Goal: Information Seeking & Learning: Learn about a topic

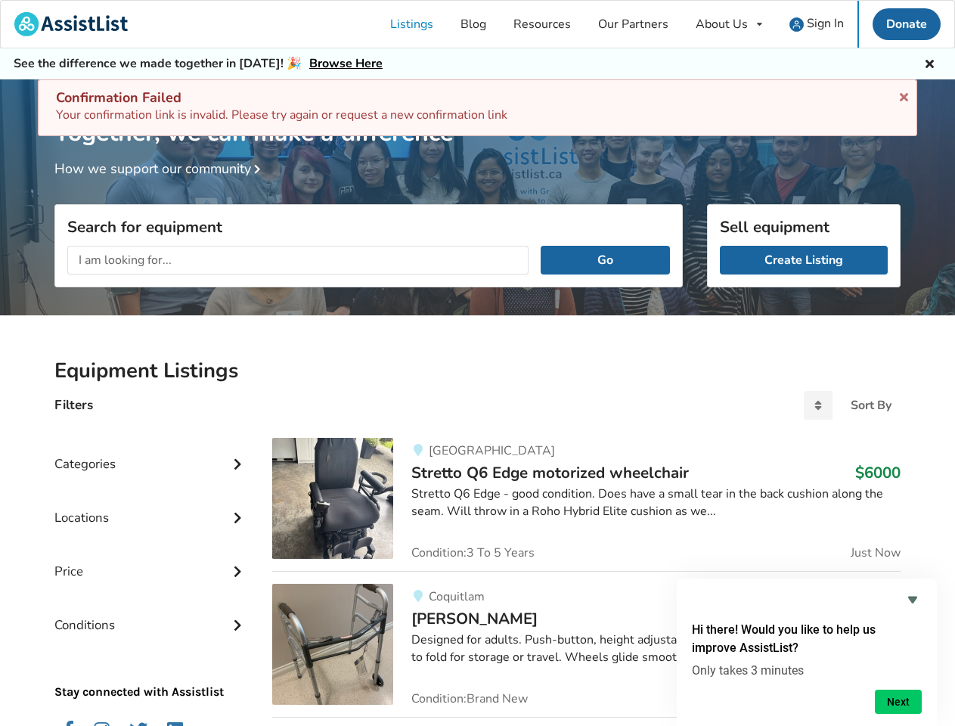
click at [903, 94] on icon at bounding box center [903, 94] width 14 height 12
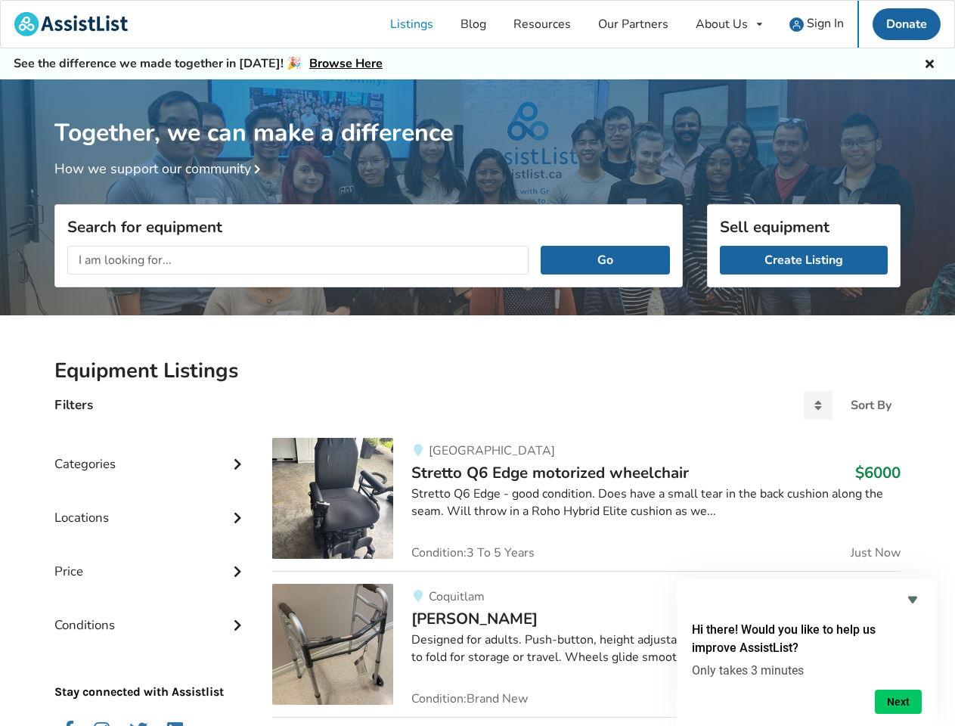
click at [729, 24] on div "About Us" at bounding box center [721, 24] width 52 height 12
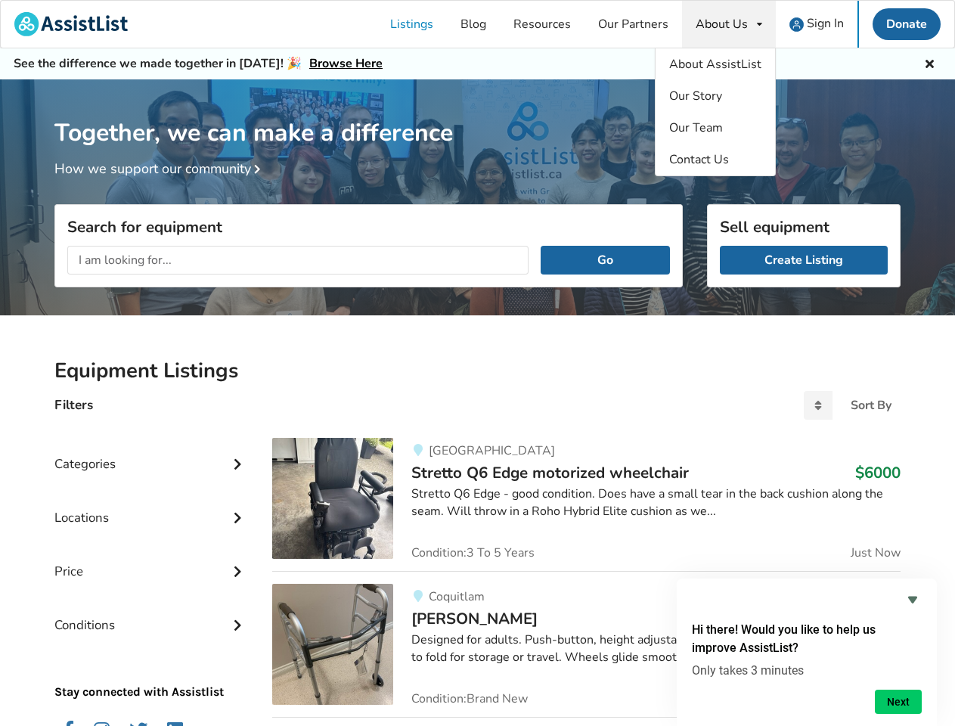
click at [929, 62] on icon at bounding box center [929, 62] width 14 height 12
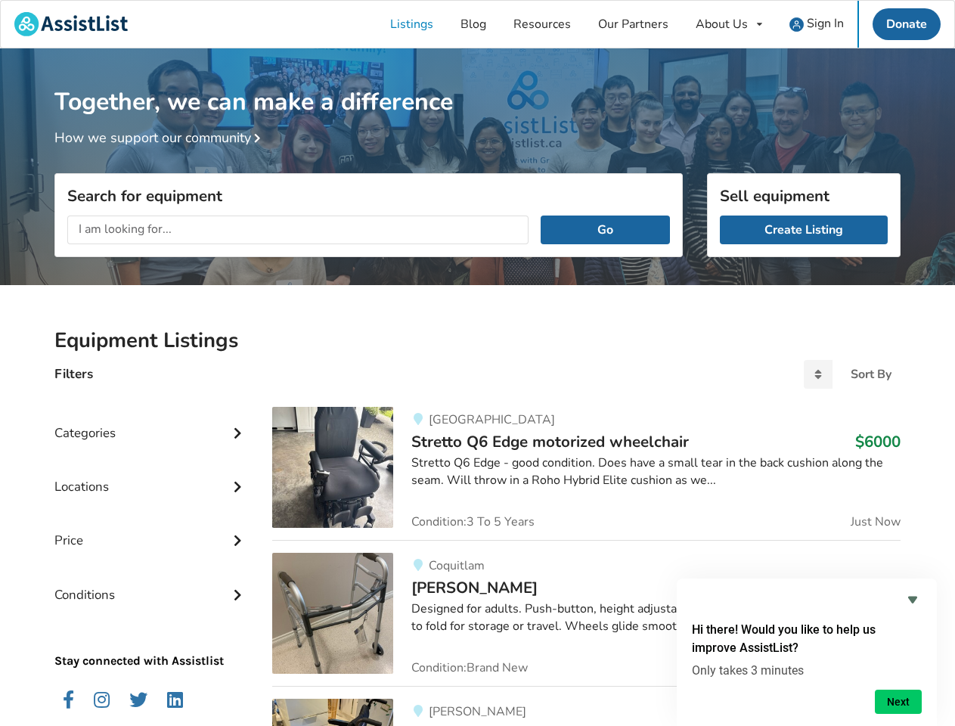
click at [257, 170] on div "Together, we can make a difference How we support our community" at bounding box center [477, 171] width 955 height 246
click at [605, 260] on div "Search for equipment Go" at bounding box center [368, 278] width 628 height 83
click at [151, 452] on div "Locations" at bounding box center [151, 475] width 194 height 54
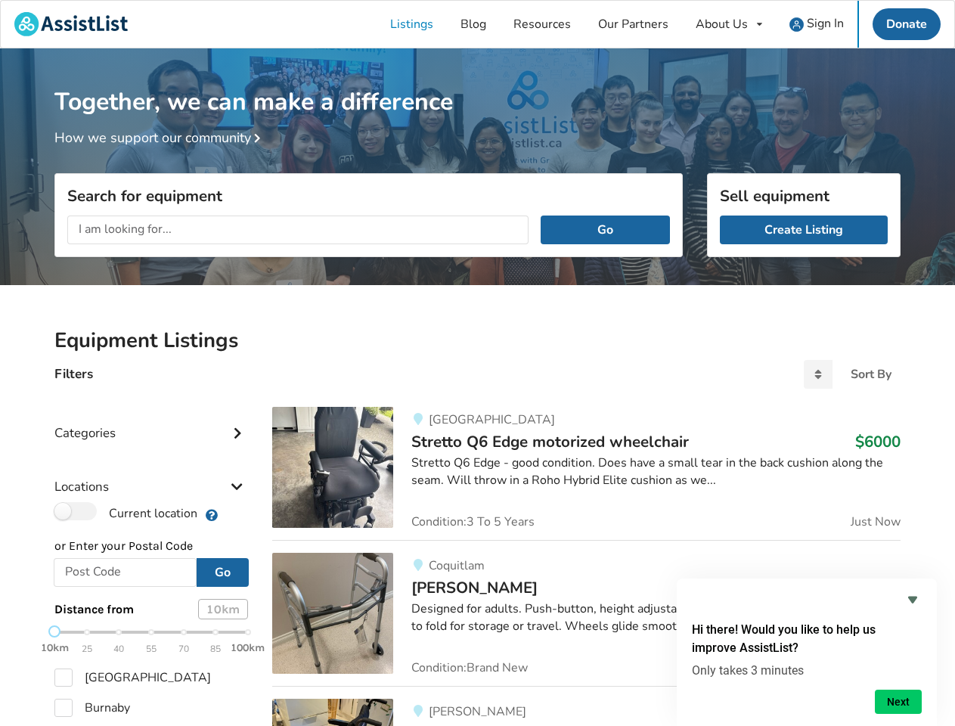
click at [237, 462] on div "Locations" at bounding box center [151, 475] width 194 height 54
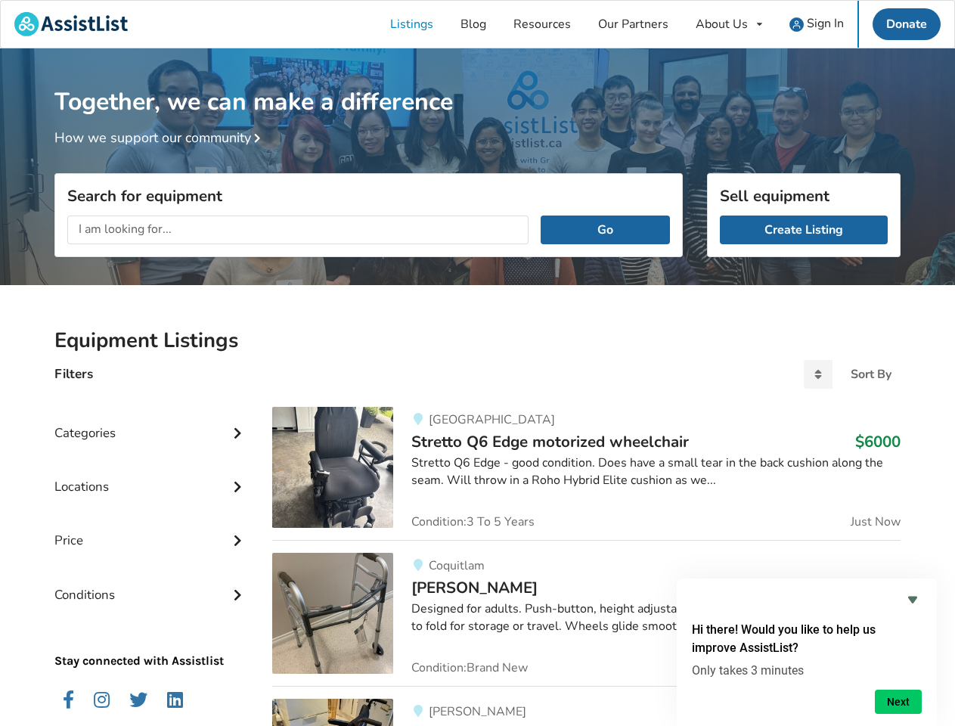
click at [151, 506] on div "Price" at bounding box center [151, 529] width 194 height 54
